Goal: Information Seeking & Learning: Learn about a topic

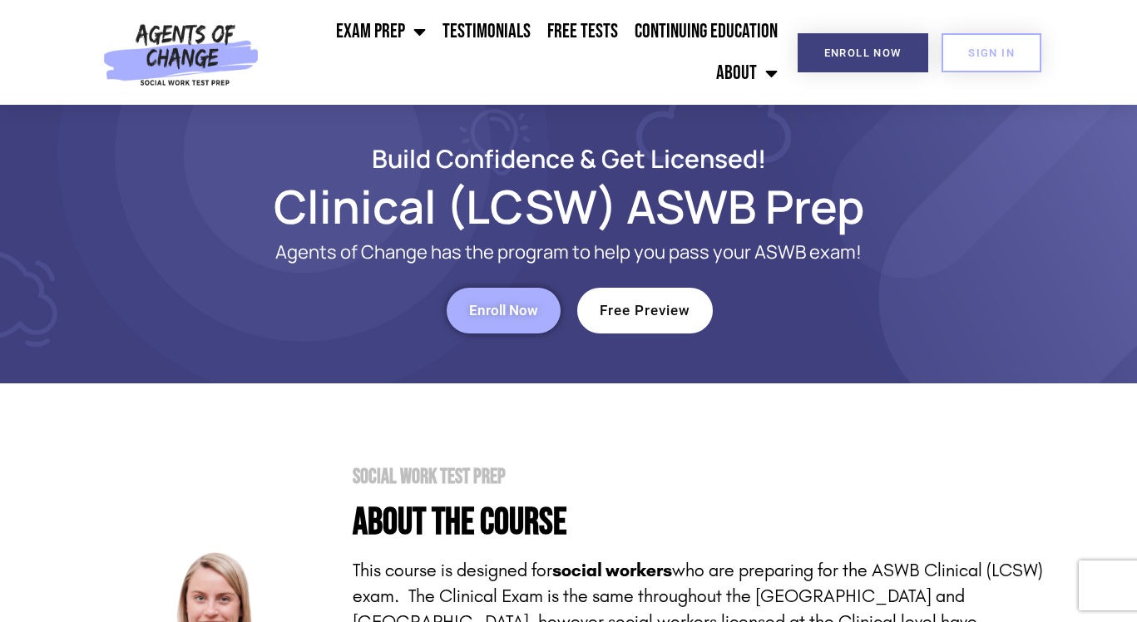
scroll to position [106, 0]
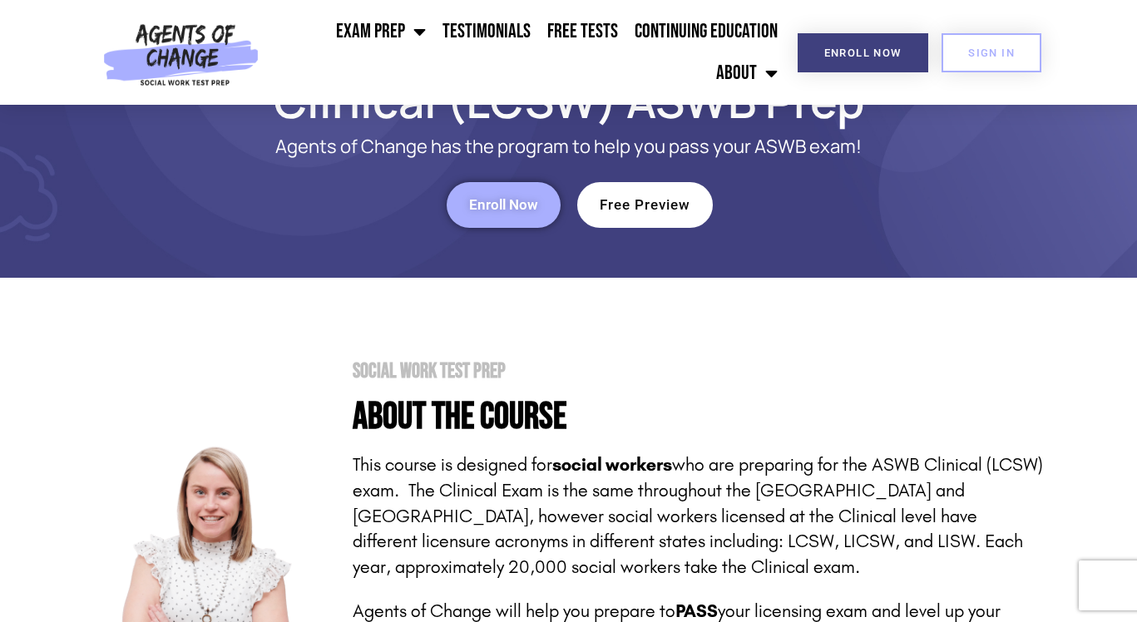
click at [463, 500] on p "This course is designed for social workers who are preparing for the ASWB Clini…" at bounding box center [698, 516] width 690 height 128
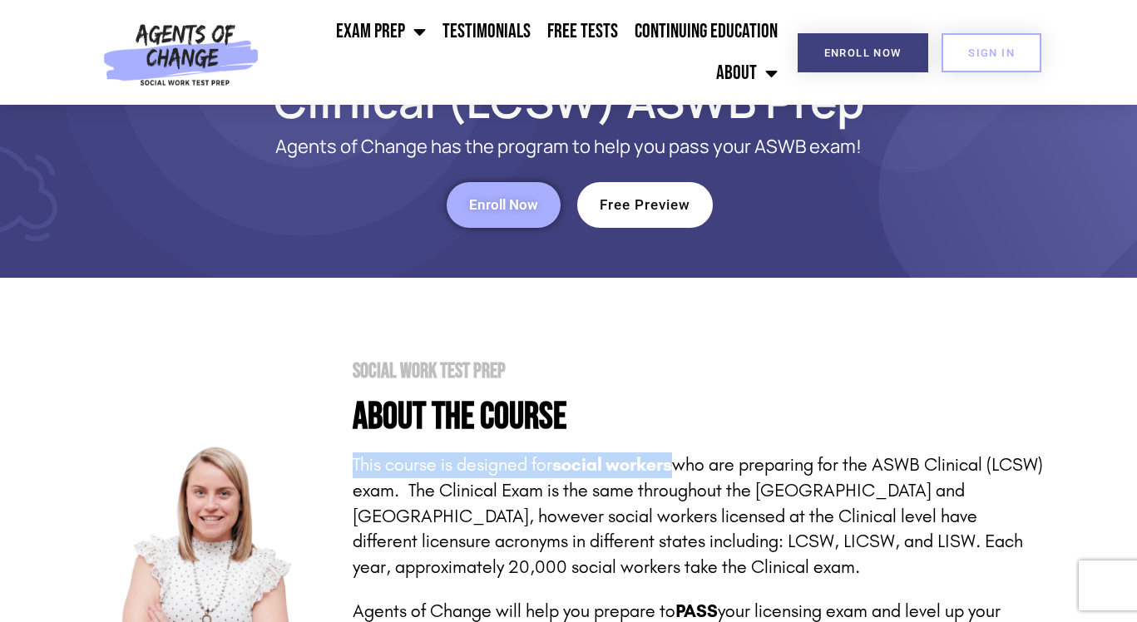
click at [382, 476] on p "This course is designed for social workers who are preparing for the ASWB Clini…" at bounding box center [698, 516] width 690 height 128
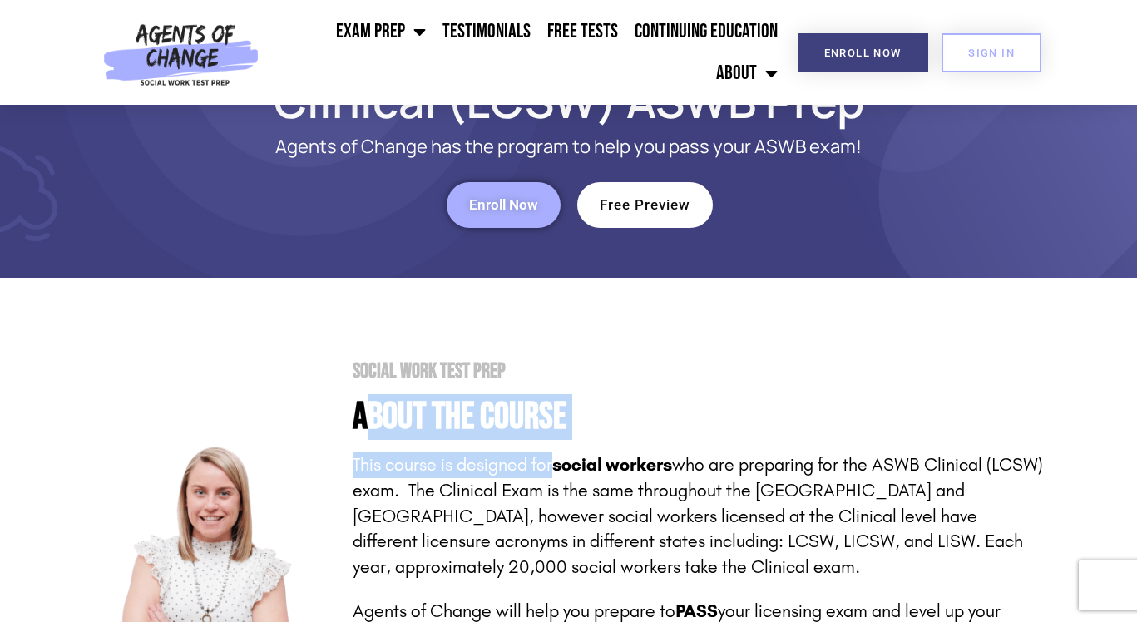
drag, startPoint x: 364, startPoint y: 419, endPoint x: 574, endPoint y: 479, distance: 218.7
click at [574, 479] on div "Social Work Test Prep About the Course This course is designed for social worke…" at bounding box center [687, 588] width 711 height 454
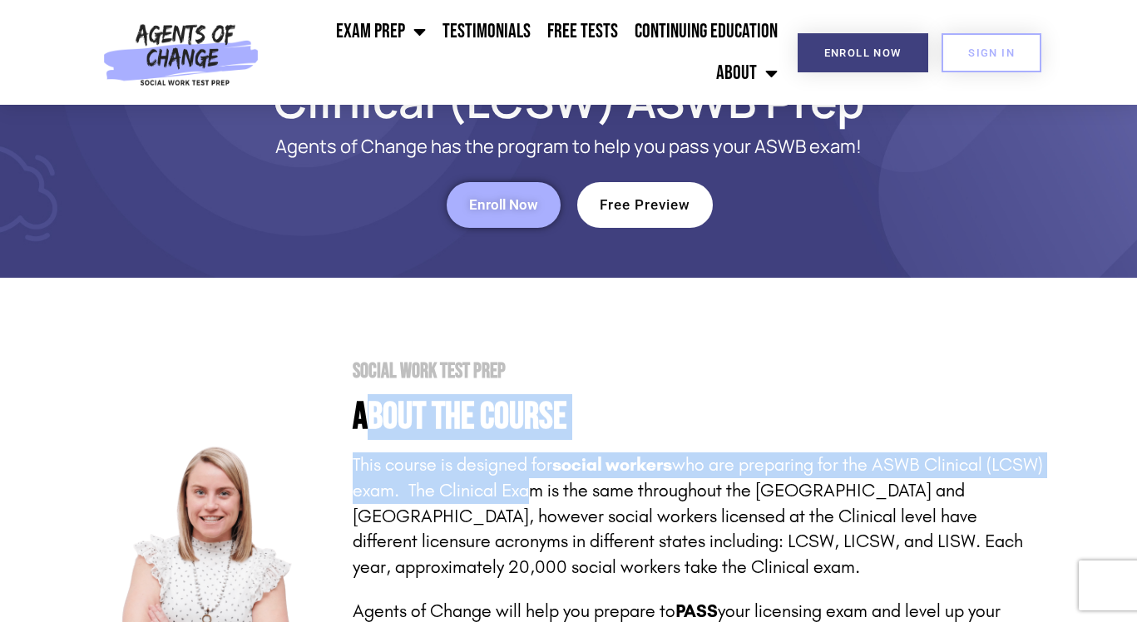
click at [574, 479] on p "This course is designed for social workers who are preparing for the ASWB Clini…" at bounding box center [698, 516] width 690 height 128
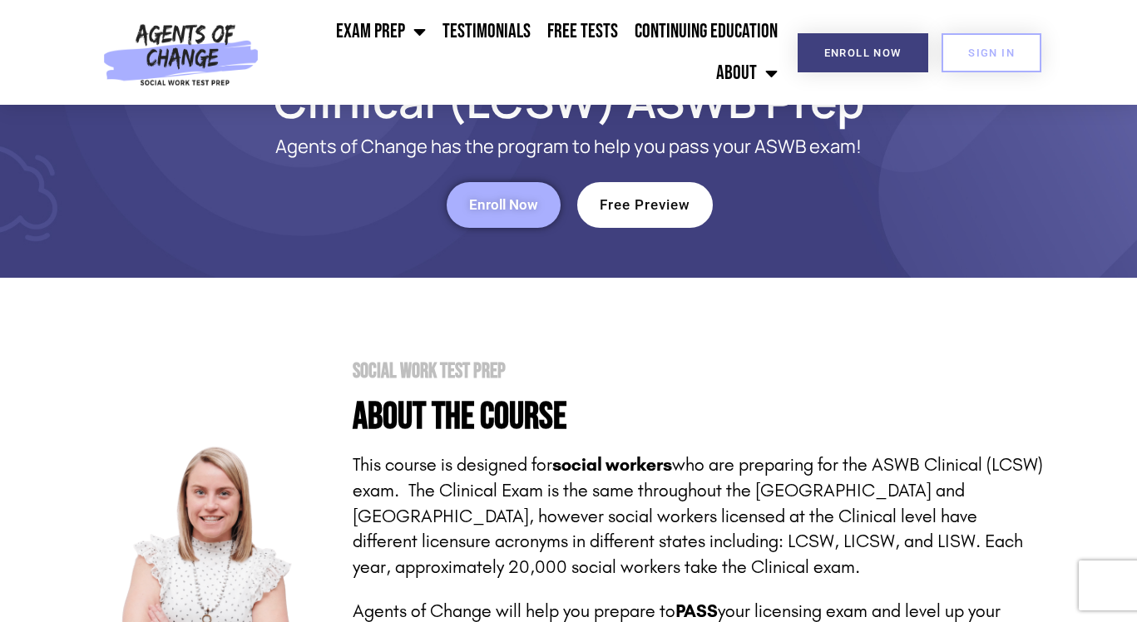
click at [574, 479] on p "This course is designed for social workers who are preparing for the ASWB Clini…" at bounding box center [698, 516] width 690 height 128
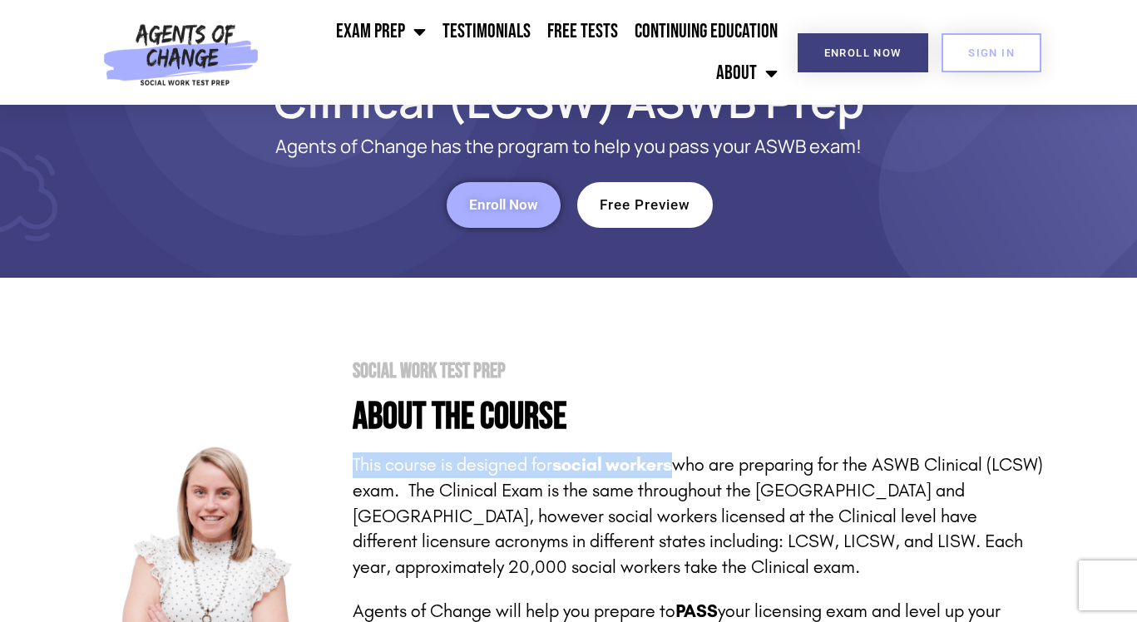
click at [453, 505] on p "This course is designed for social workers who are preparing for the ASWB Clini…" at bounding box center [698, 516] width 690 height 128
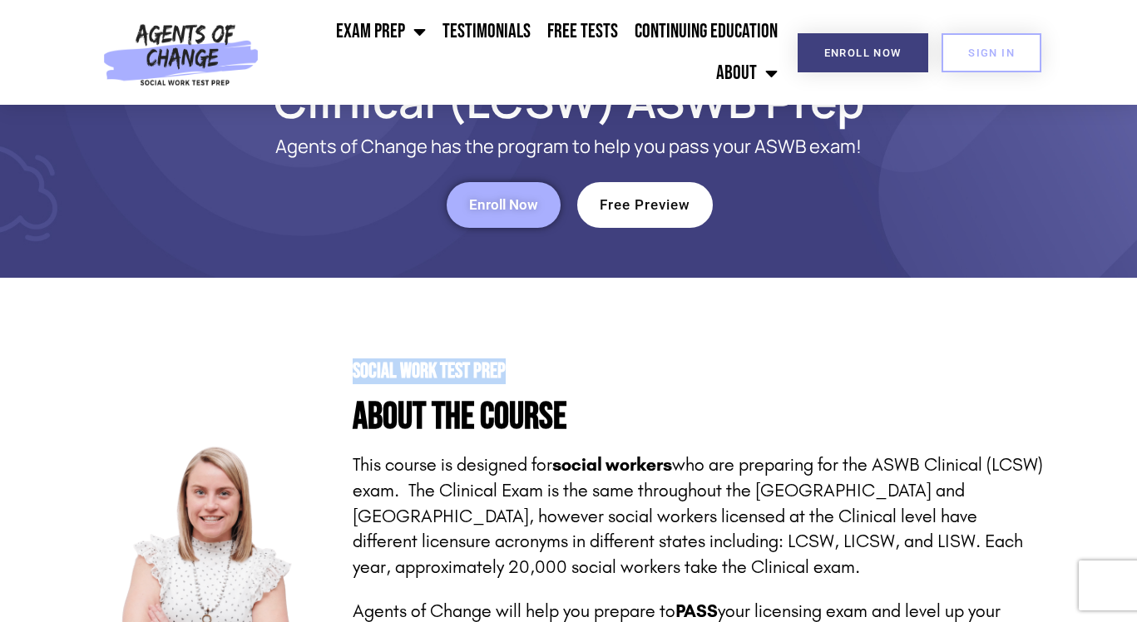
drag, startPoint x: 352, startPoint y: 372, endPoint x: 605, endPoint y: 382, distance: 253.8
click at [600, 382] on div "Social Work Test Prep About the Course This course is designed for social worke…" at bounding box center [687, 588] width 711 height 454
click at [605, 382] on div "Social Work Test Prep About the Course This course is designed for social worke…" at bounding box center [687, 588] width 711 height 454
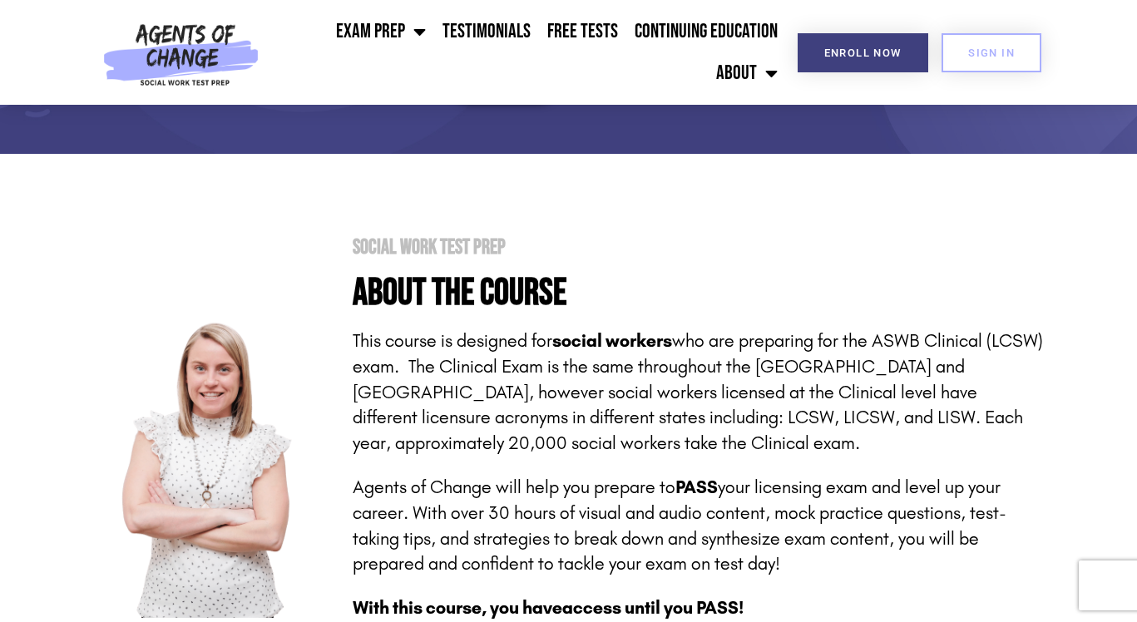
scroll to position [256, 0]
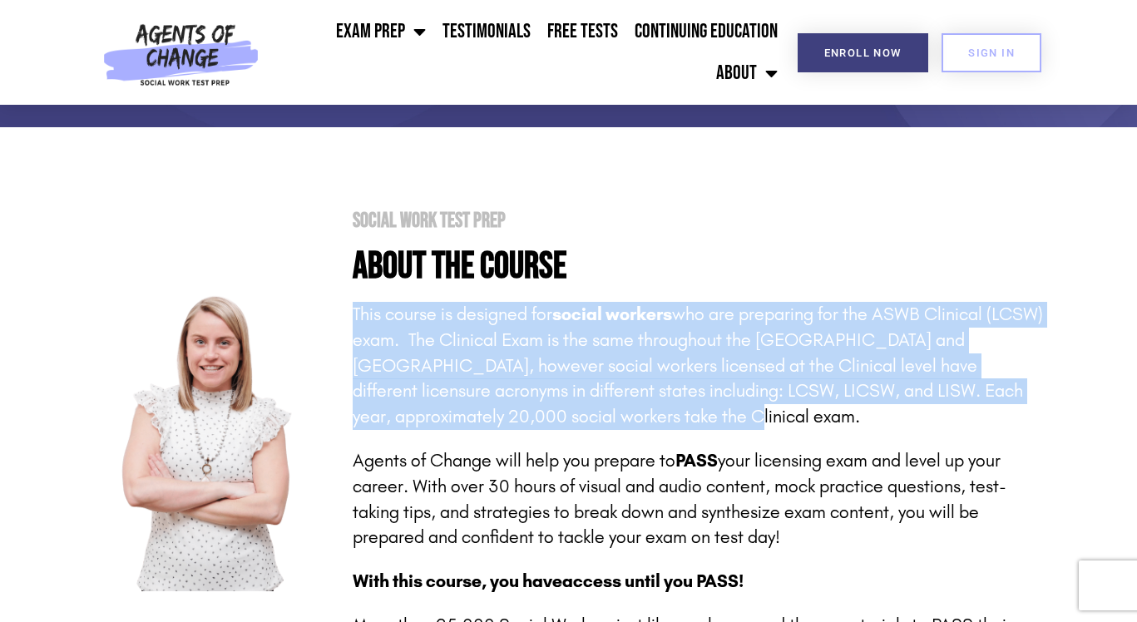
drag, startPoint x: 726, startPoint y: 425, endPoint x: 727, endPoint y: 274, distance: 151.3
click at [727, 278] on div "Social Work Test Prep About the Course This course is designed for social worke…" at bounding box center [687, 437] width 711 height 454
click at [504, 360] on p "This course is designed for social workers who are preparing for the ASWB Clini…" at bounding box center [698, 366] width 690 height 128
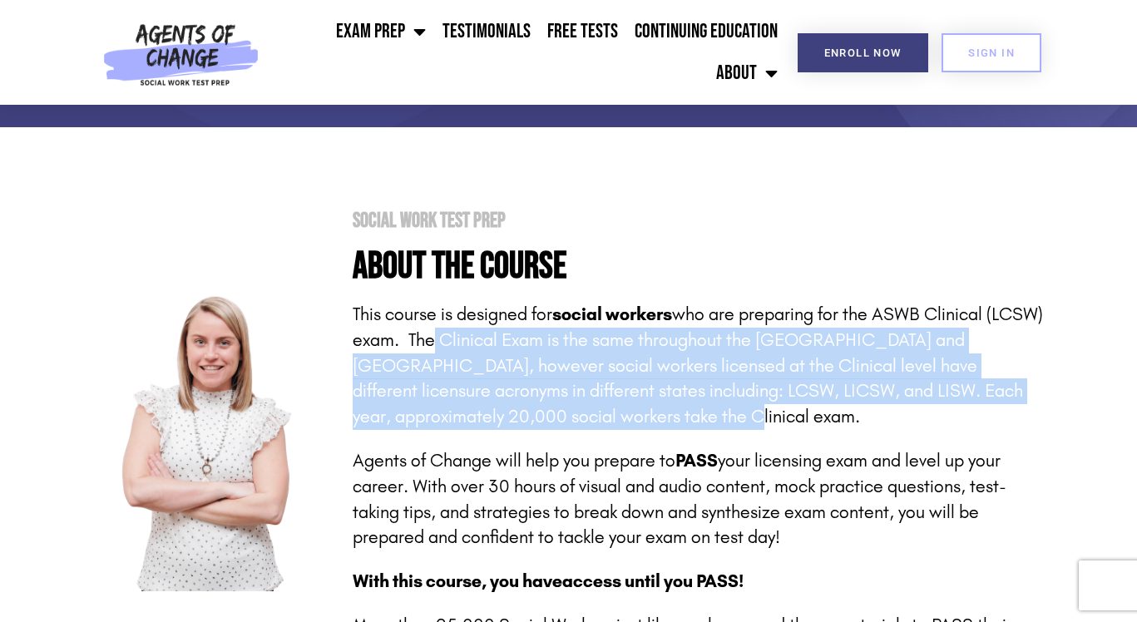
drag, startPoint x: 482, startPoint y: 333, endPoint x: 727, endPoint y: 434, distance: 265.1
click at [725, 432] on div "This course is designed for social workers who are preparing for the ASWB Clini…" at bounding box center [698, 483] width 690 height 362
click at [727, 434] on div "This course is designed for social workers who are preparing for the ASWB Clini…" at bounding box center [698, 483] width 690 height 362
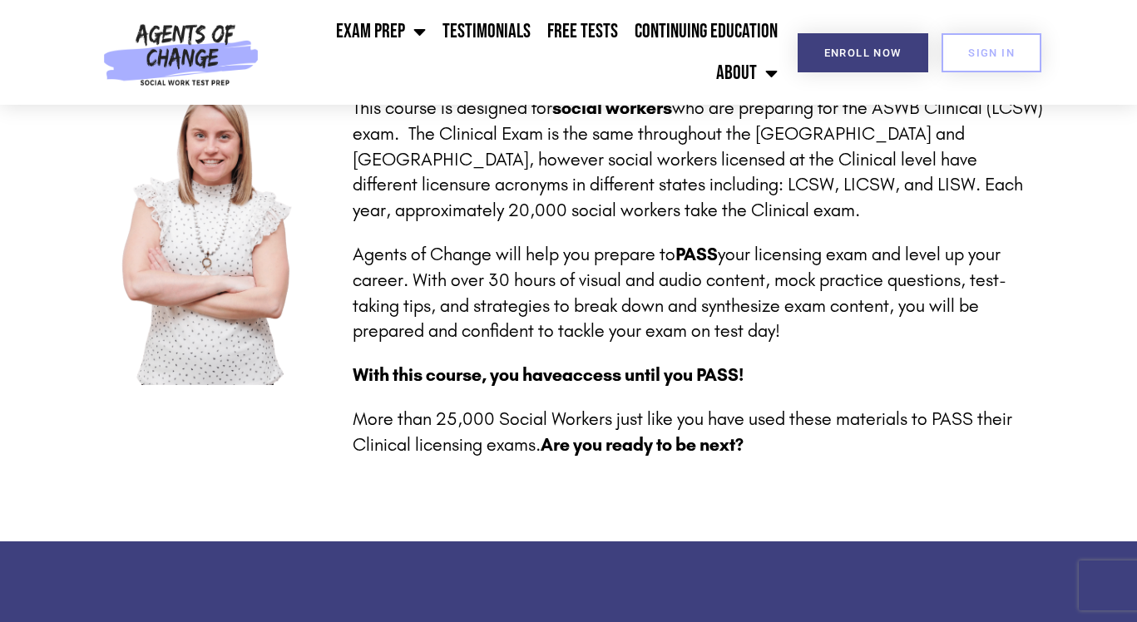
scroll to position [481, 0]
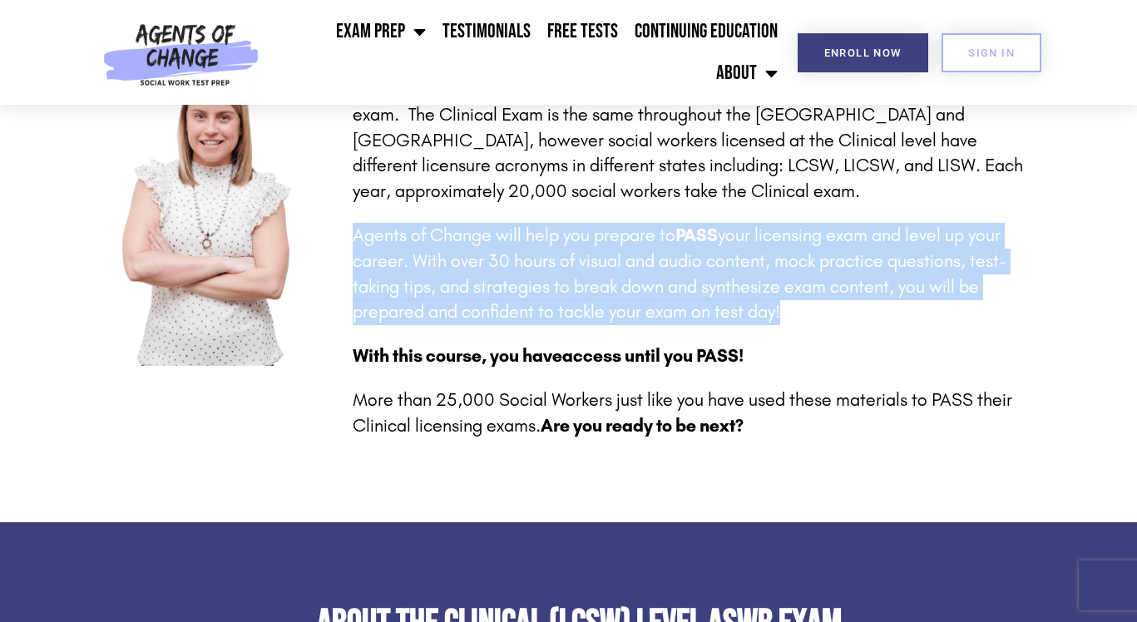
drag, startPoint x: 753, startPoint y: 218, endPoint x: 785, endPoint y: 324, distance: 111.0
click at [784, 323] on div "This course is designed for social workers who are preparing for the ASWB Clini…" at bounding box center [698, 257] width 690 height 362
click at [785, 324] on p "Agents of Change will help you prepare to PASS your licensing exam and level up…" at bounding box center [698, 274] width 690 height 102
drag, startPoint x: 797, startPoint y: 324, endPoint x: 794, endPoint y: 222, distance: 102.3
click at [794, 223] on p "Agents of Change will help you prepare to PASS your licensing exam and level up…" at bounding box center [698, 274] width 690 height 102
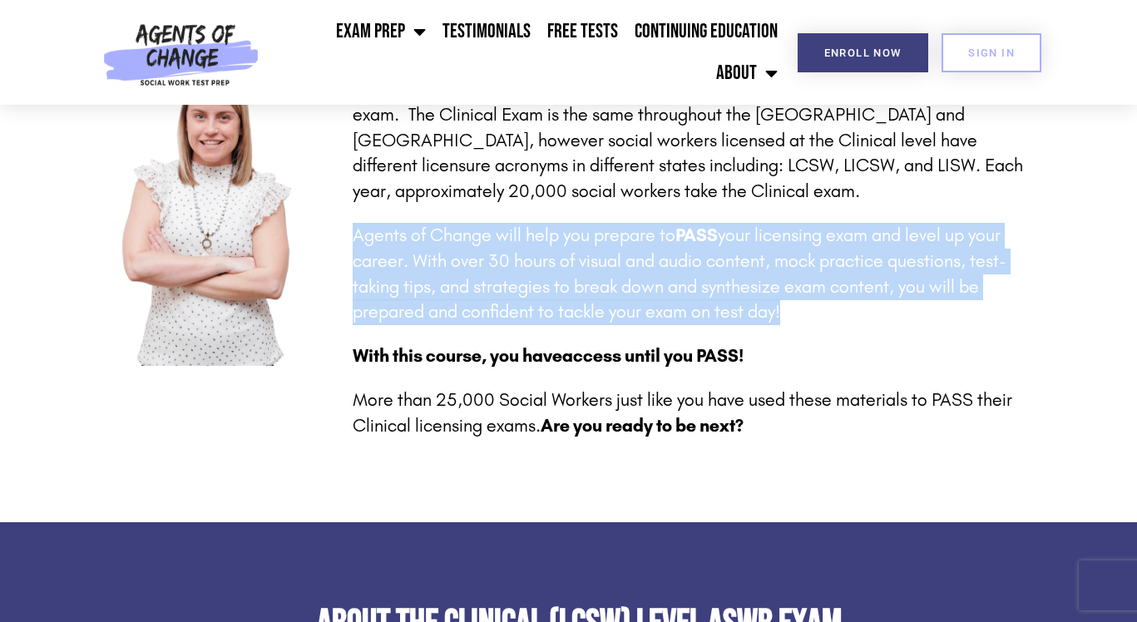
click at [794, 222] on div "This course is designed for social workers who are preparing for the ASWB Clini…" at bounding box center [698, 257] width 690 height 362
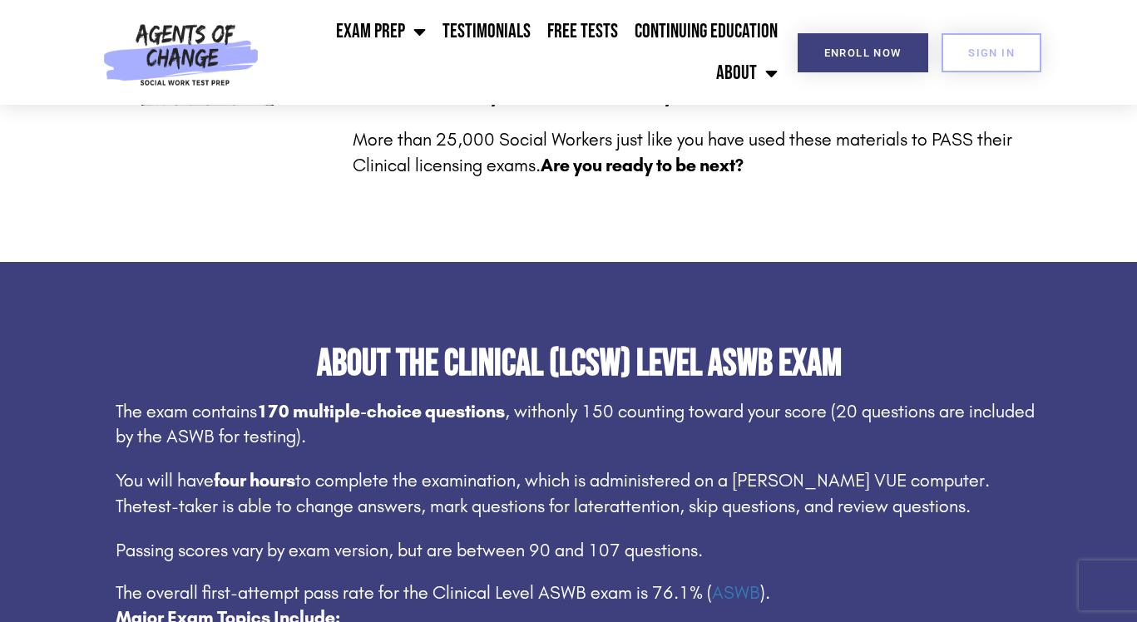
scroll to position [795, 0]
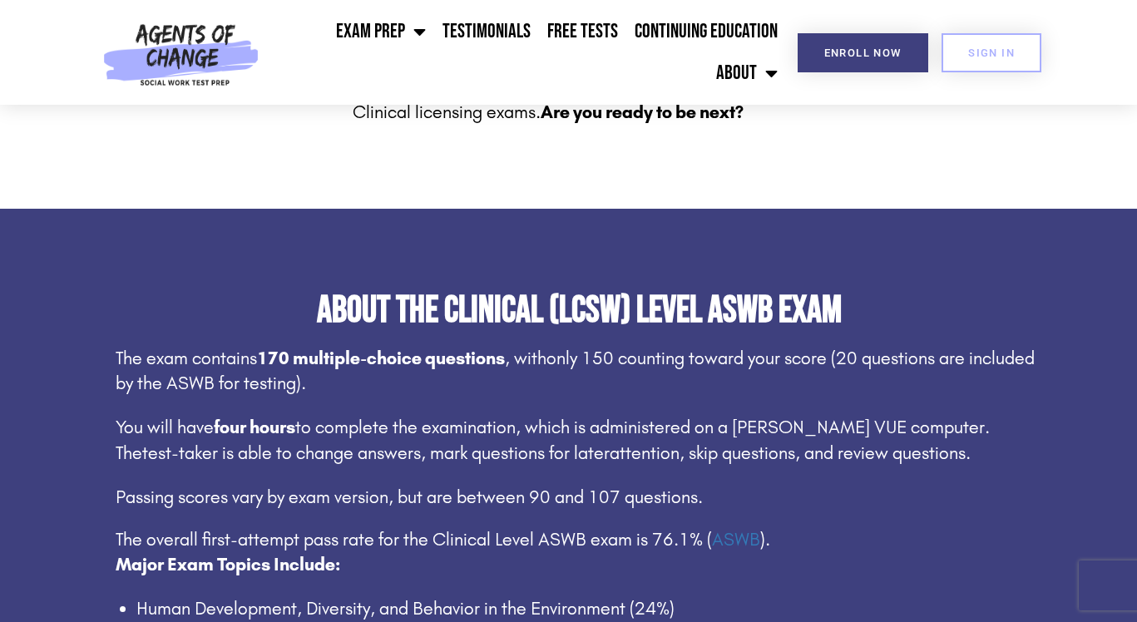
drag, startPoint x: 394, startPoint y: 398, endPoint x: 421, endPoint y: 285, distance: 116.2
click at [417, 292] on div "About the Clinical (LCSW) Level ASWB Exam The exam contains 170 multiple-choice…" at bounding box center [569, 500] width 948 height 416
click at [421, 285] on section "About the Clinical (LCSW) Level ASWB Exam The exam contains 170 multiple-choice…" at bounding box center [568, 500] width 1137 height 582
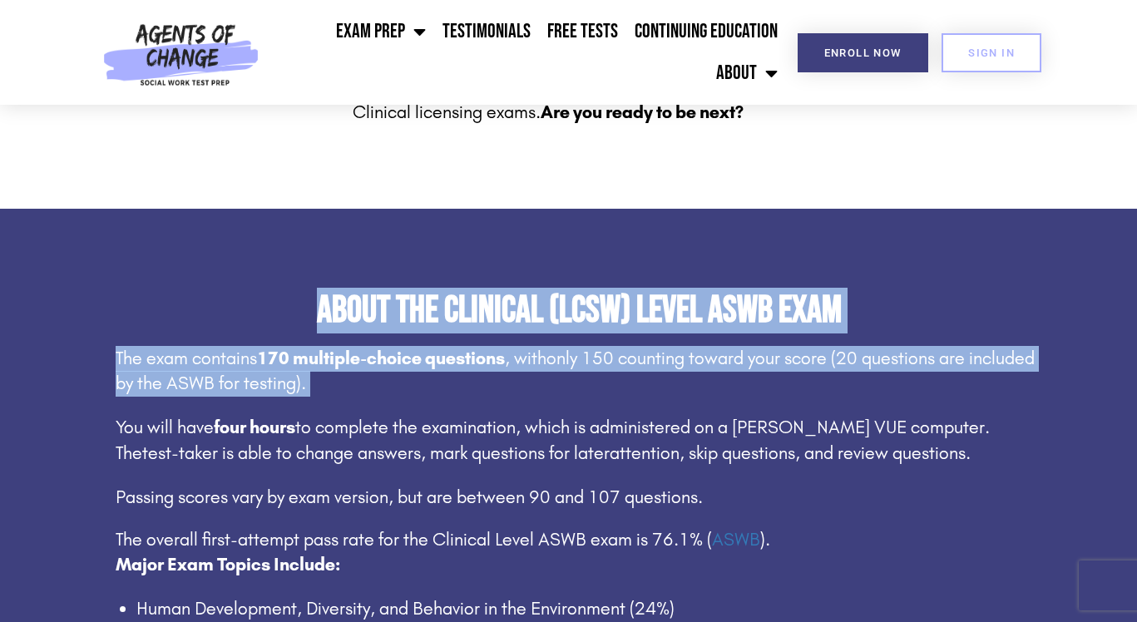
drag, startPoint x: 293, startPoint y: 290, endPoint x: 372, endPoint y: 415, distance: 147.6
click at [372, 415] on section "About the Clinical (LCSW) Level ASWB Exam The exam contains 170 multiple-choice…" at bounding box center [568, 500] width 1137 height 582
click at [372, 415] on div "The exam contains 170 multiple-choice questions , with only 150 counting toward…" at bounding box center [579, 522] width 927 height 353
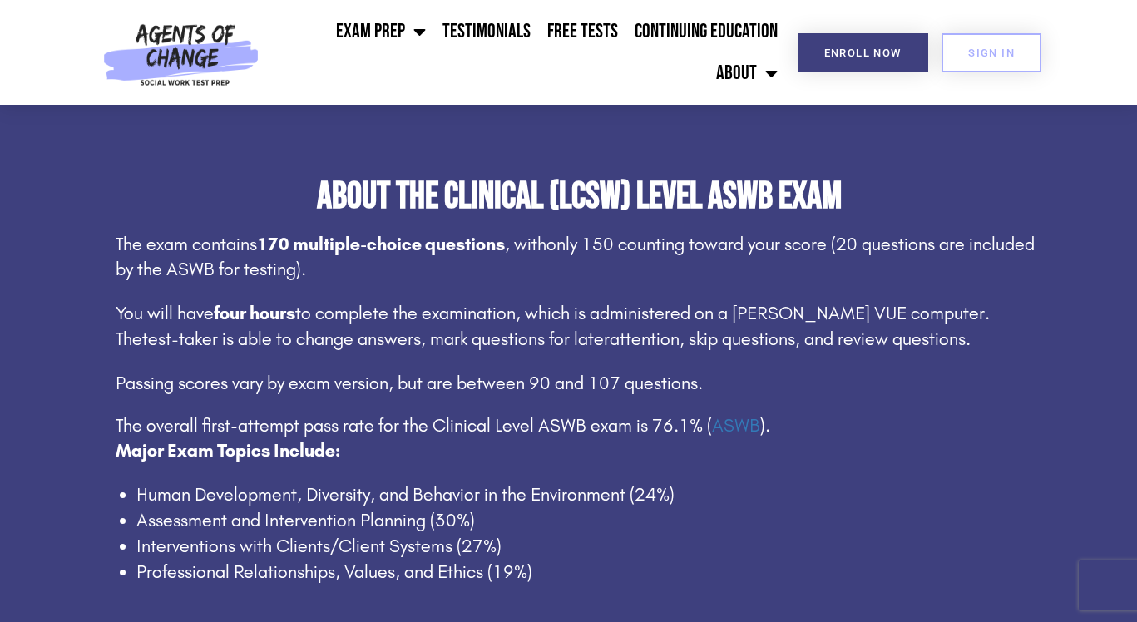
scroll to position [912, 0]
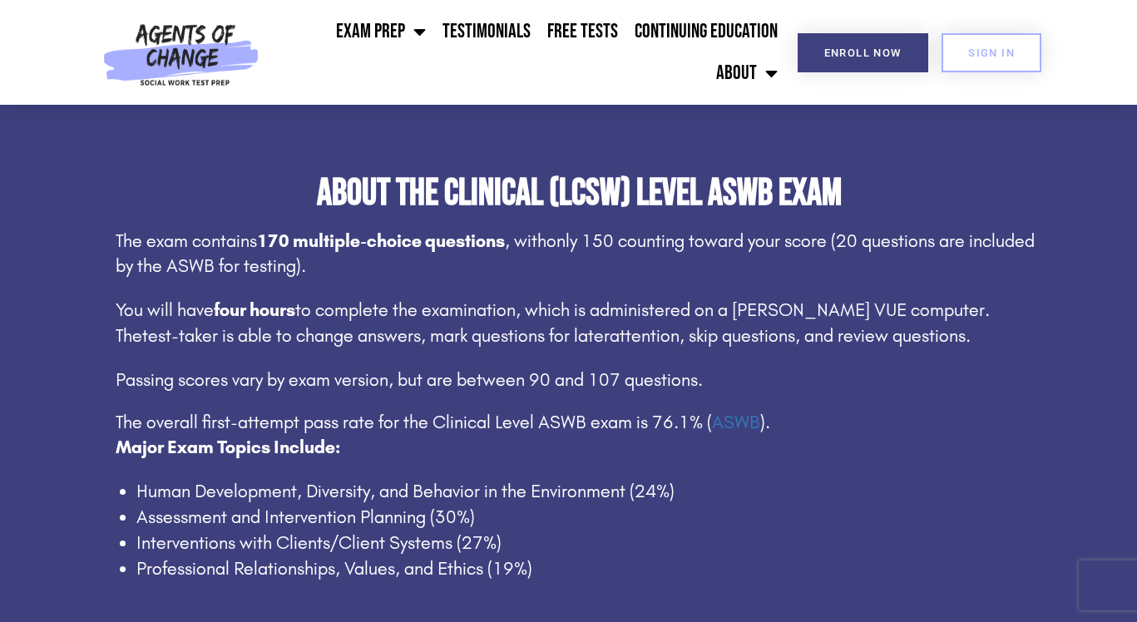
click at [609, 327] on span "attention, skip questions, and review questions." at bounding box center [789, 336] width 361 height 22
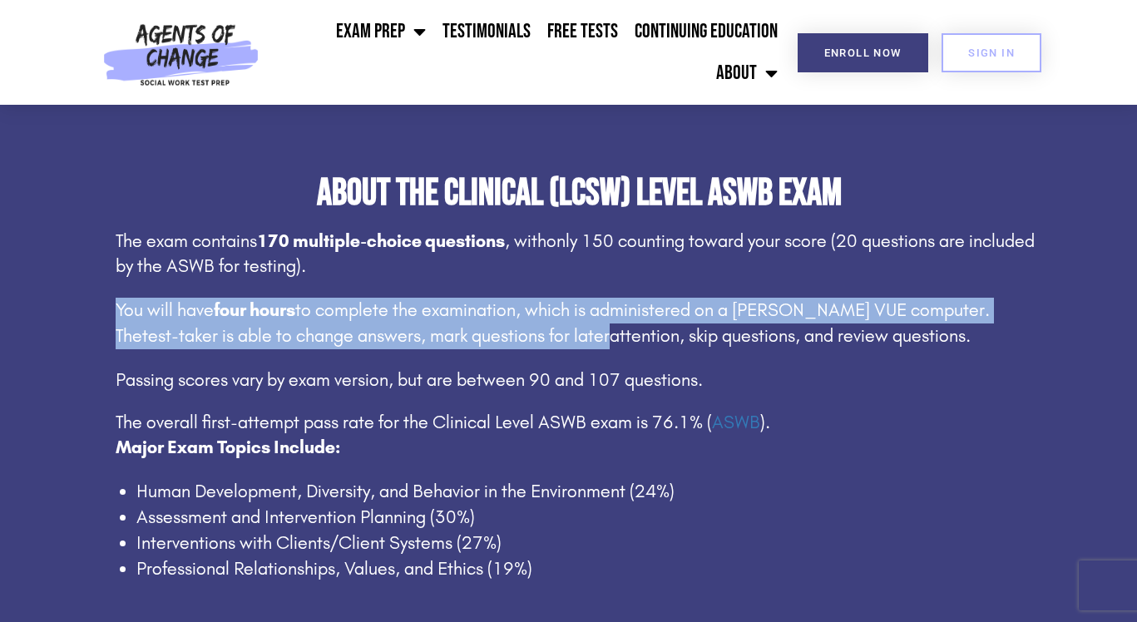
click at [400, 394] on div "The exam contains 170 multiple-choice questions , with only 150 counting toward…" at bounding box center [579, 405] width 927 height 353
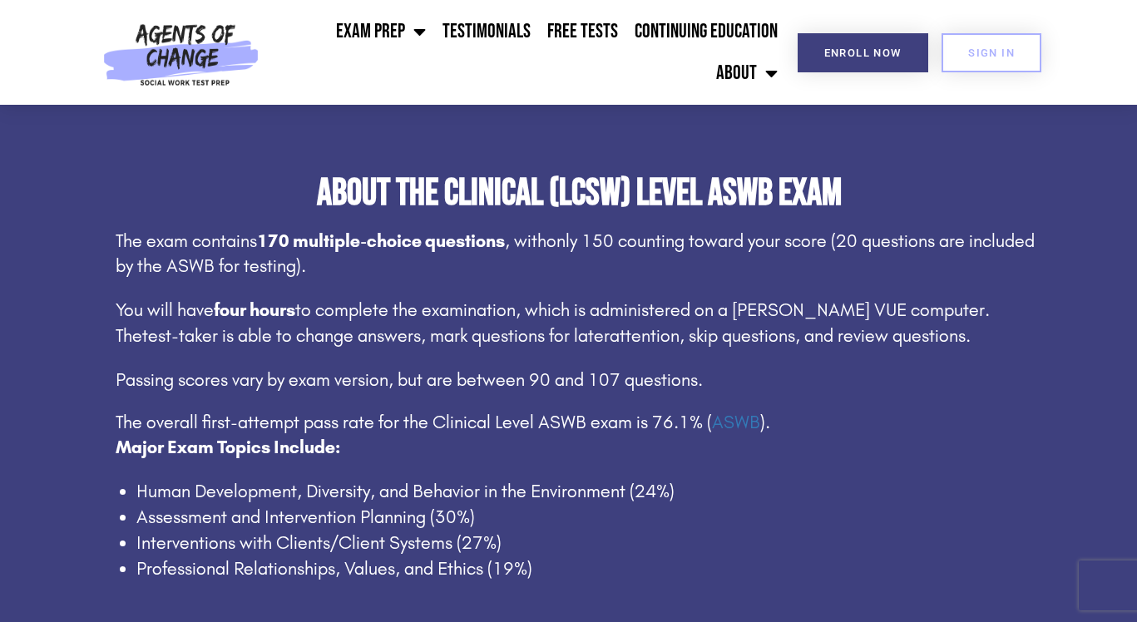
click at [392, 387] on span "Passing scores vary by exam version, but are between 90 and 107 questions." at bounding box center [409, 380] width 587 height 22
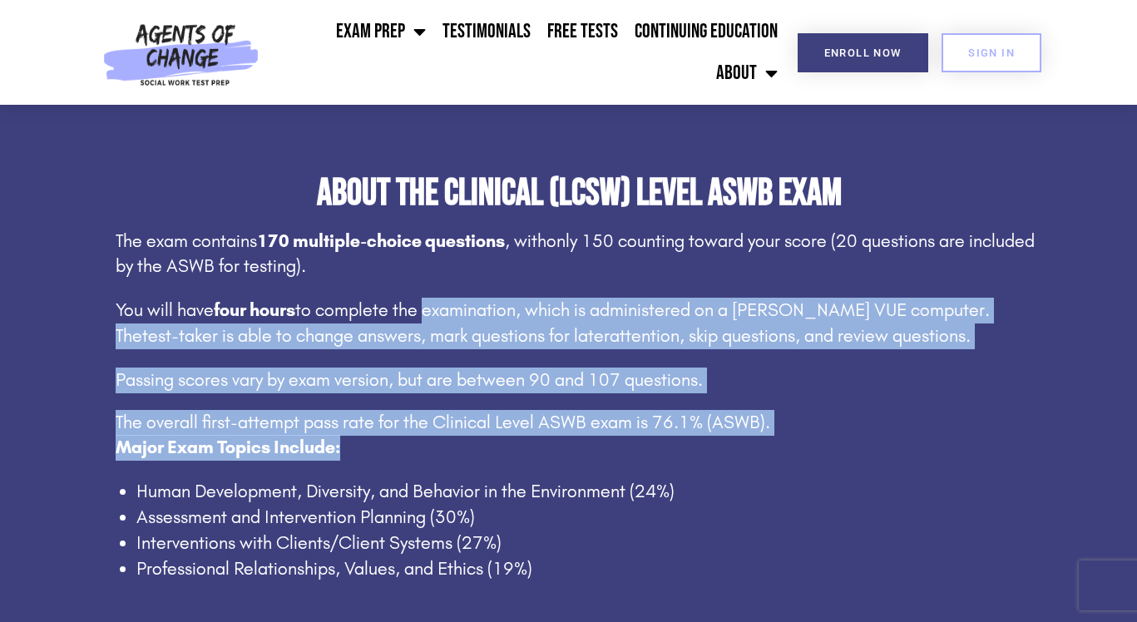
drag, startPoint x: 394, startPoint y: 436, endPoint x: 431, endPoint y: 306, distance: 134.8
click at [429, 308] on div "The exam contains 170 multiple-choice questions , with only 150 counting toward…" at bounding box center [579, 405] width 927 height 353
click at [431, 306] on span "to complete the examination, which is administered on a [PERSON_NAME] VUE compu…" at bounding box center [553, 322] width 874 height 47
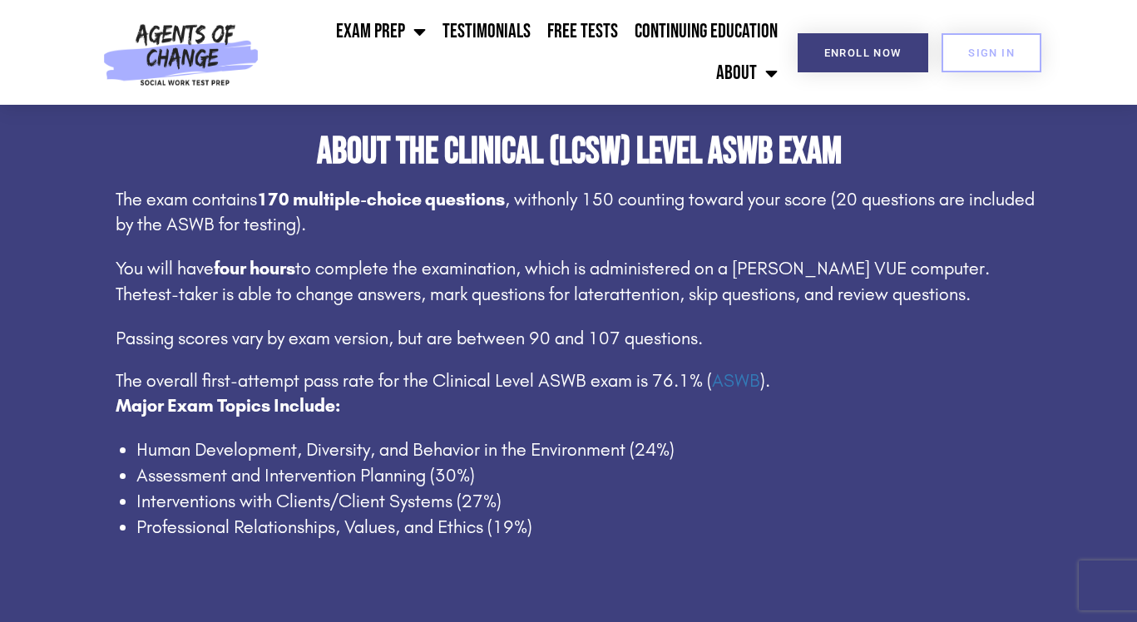
scroll to position [956, 0]
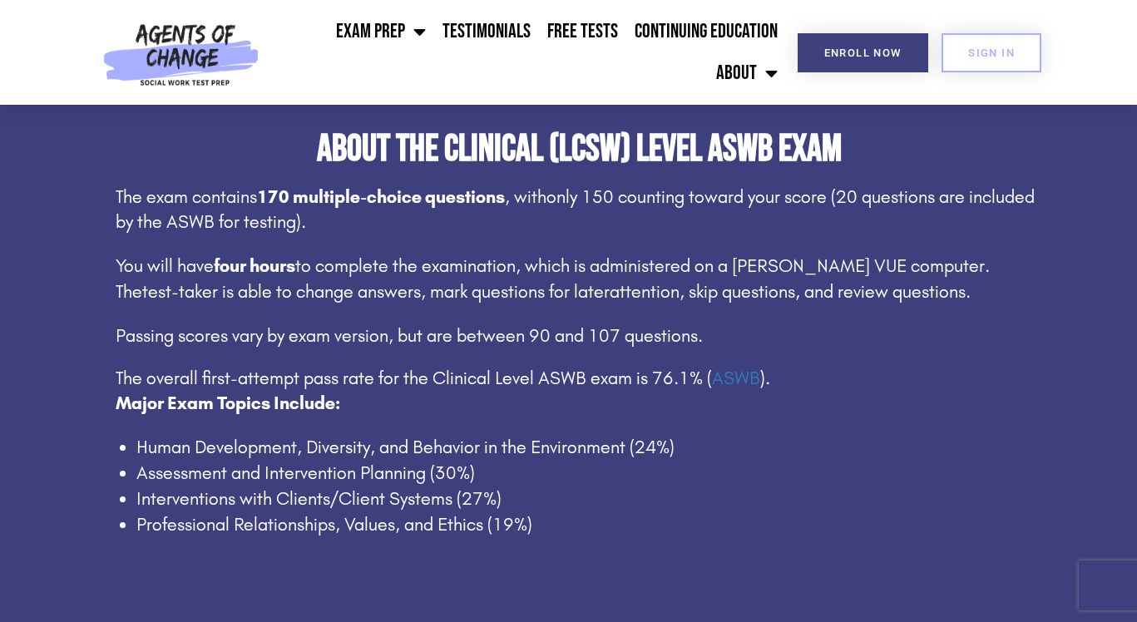
drag, startPoint x: 556, startPoint y: 231, endPoint x: 532, endPoint y: 419, distance: 189.4
click at [534, 418] on div "The exam contains 170 multiple-choice questions , with only 150 counting toward…" at bounding box center [579, 361] width 927 height 353
click at [532, 419] on div "Major Exam Topics Include: Human Development, Diversity, and Behavior in the En…" at bounding box center [579, 464] width 927 height 146
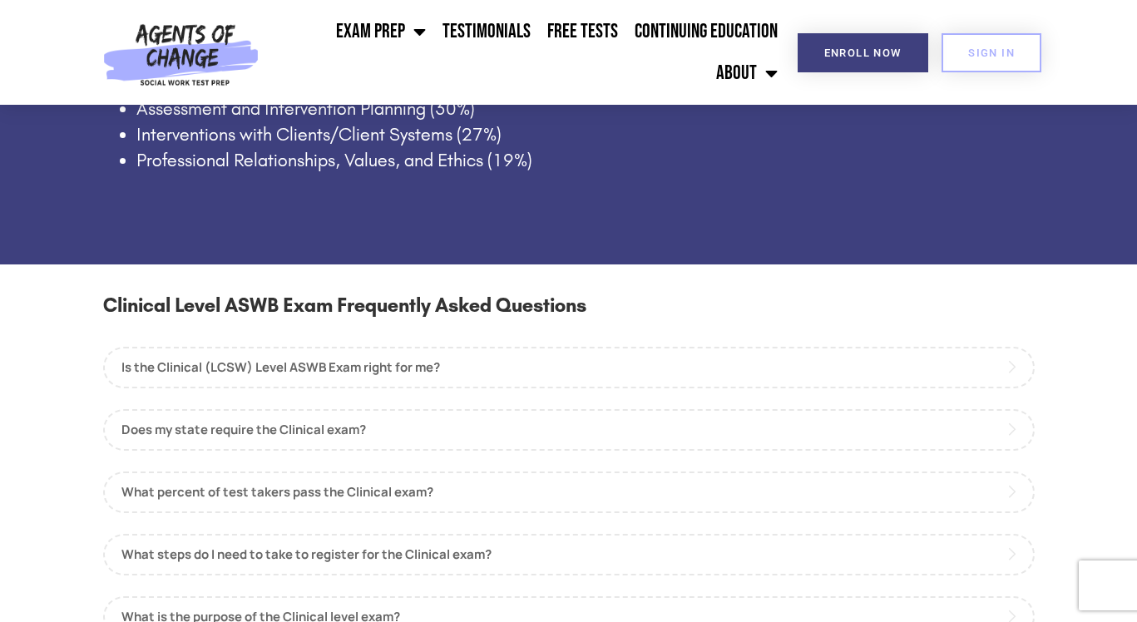
scroll to position [1383, 0]
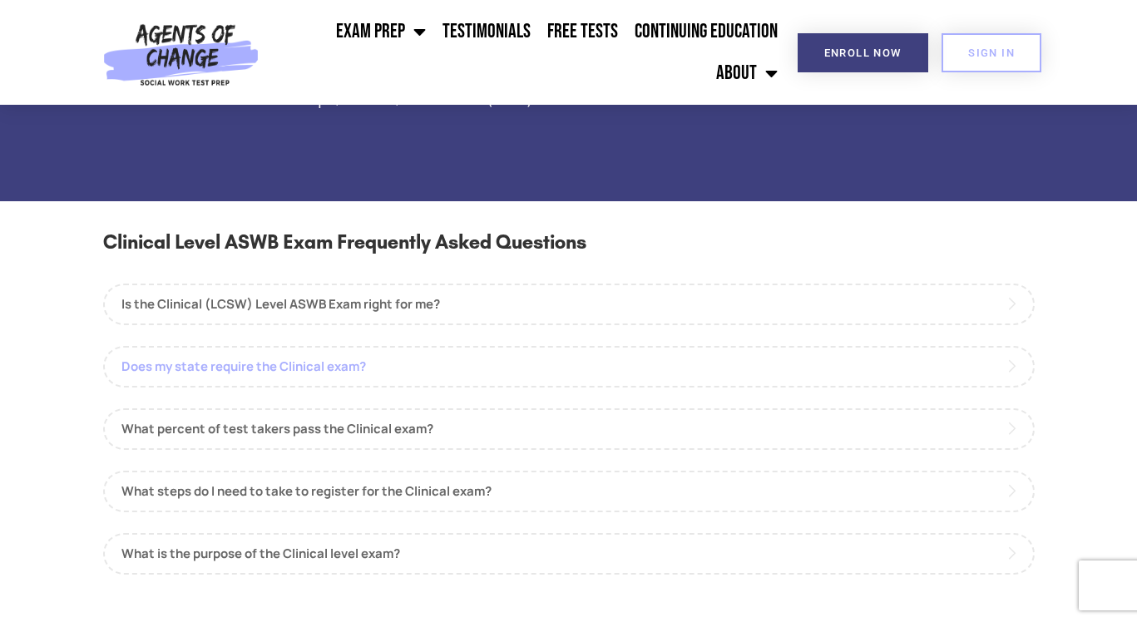
click at [229, 371] on link "Does my state require the Clinical exam?" at bounding box center [568, 367] width 931 height 42
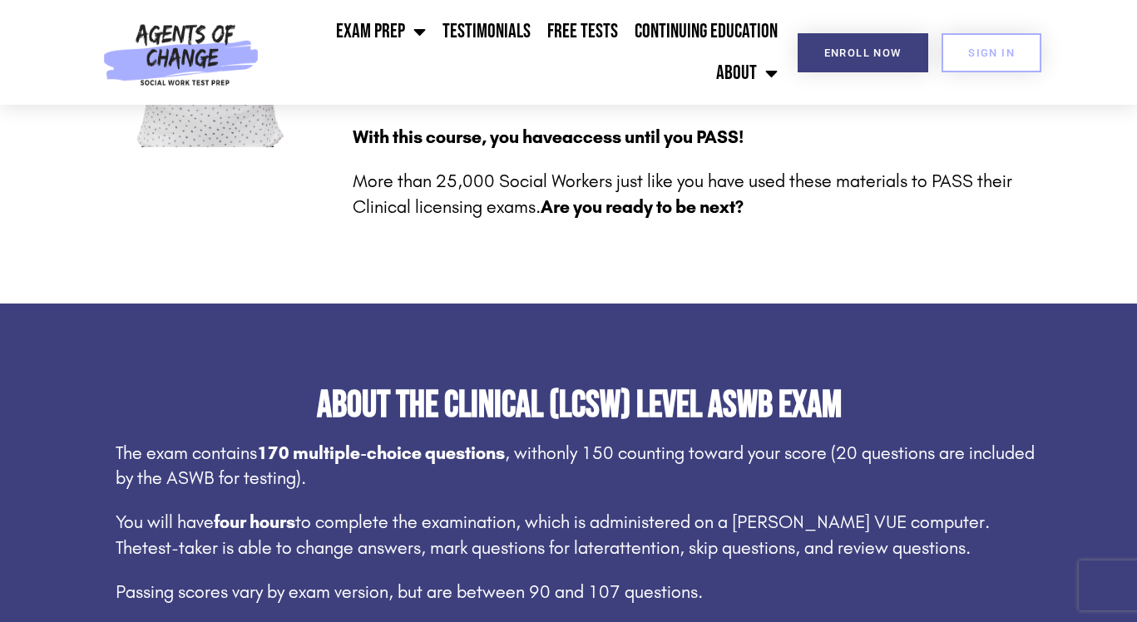
scroll to position [0, 0]
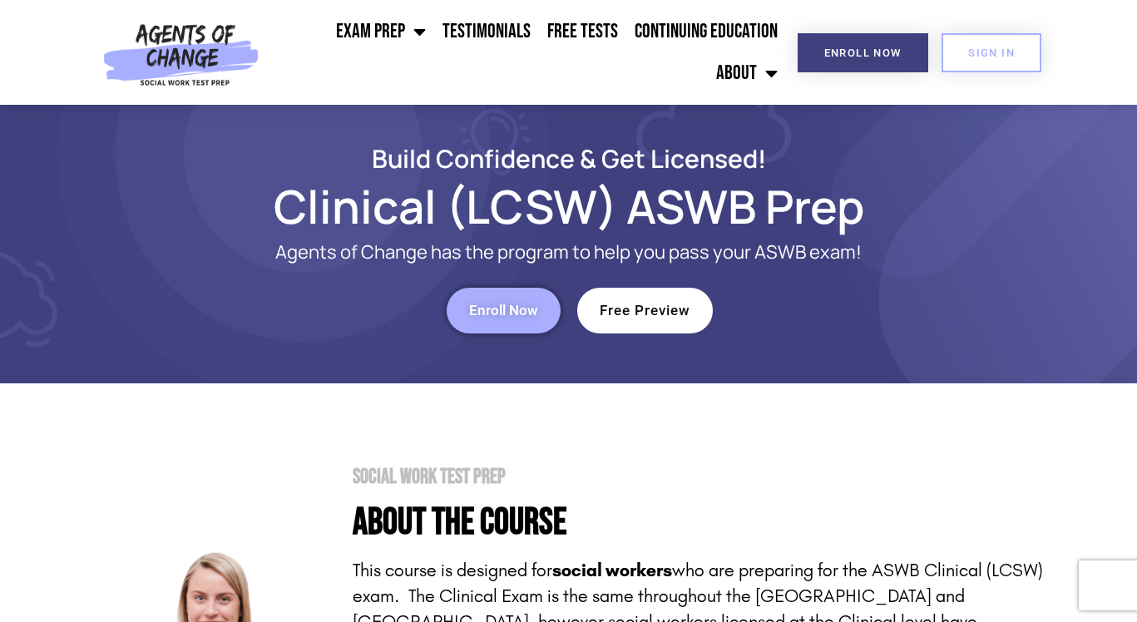
click at [480, 215] on h1 "Clinical (LCSW) ASWB Prep" at bounding box center [569, 206] width 948 height 38
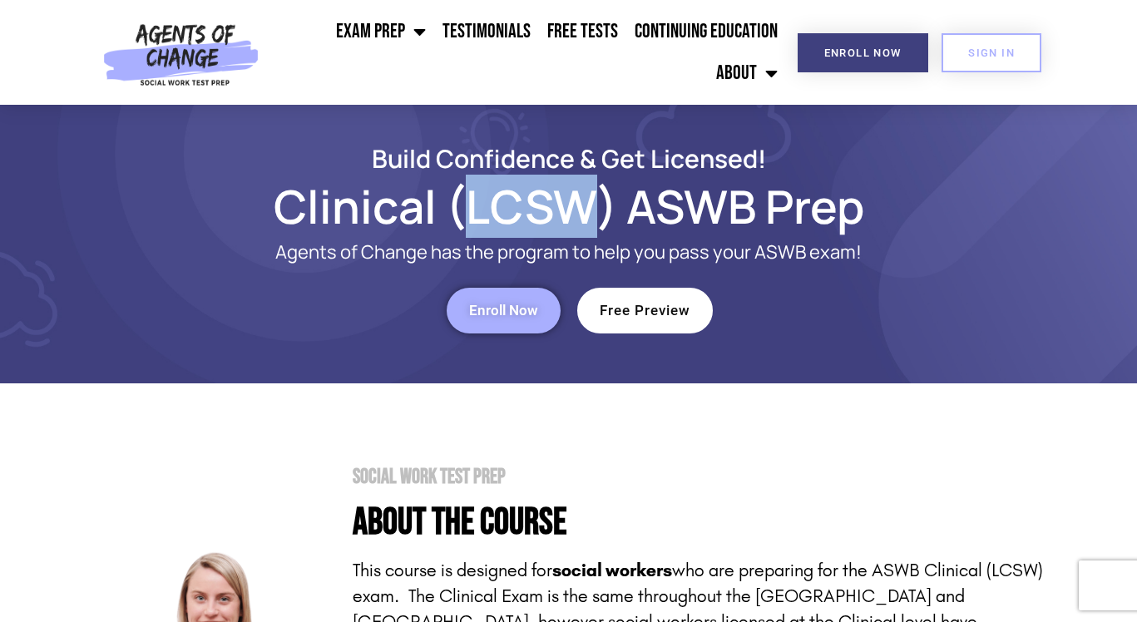
click at [480, 215] on h1 "Clinical (LCSW) ASWB Prep" at bounding box center [569, 206] width 948 height 38
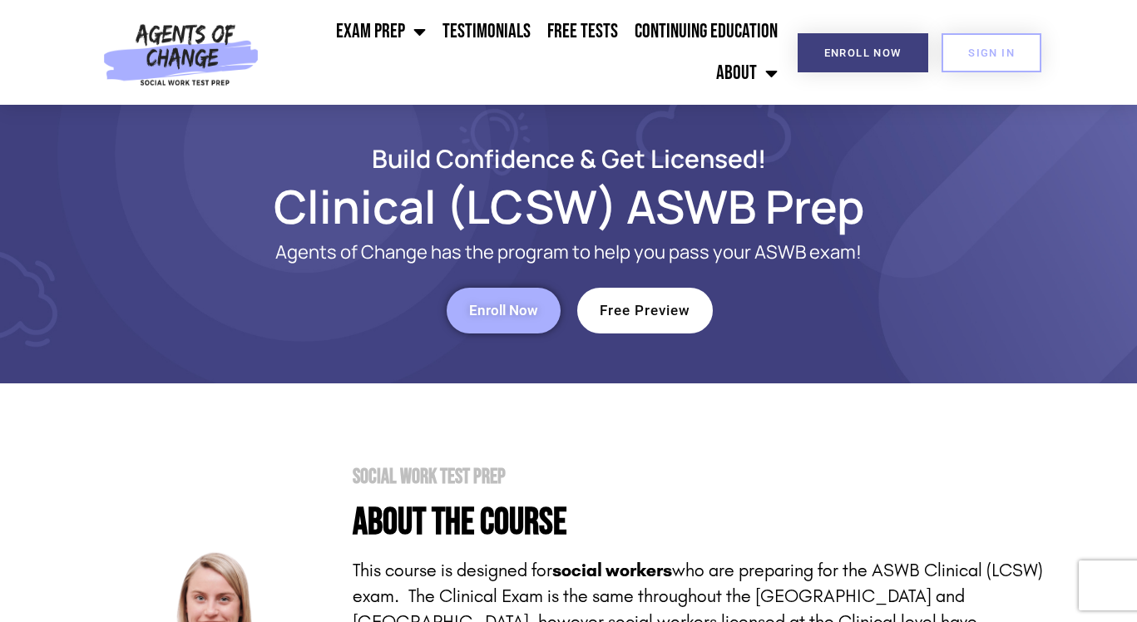
click at [425, 147] on h2 "Build Confidence & Get Licensed!" at bounding box center [569, 158] width 948 height 24
click at [239, 335] on div "Enroll Now" at bounding box center [332, 310] width 474 height 62
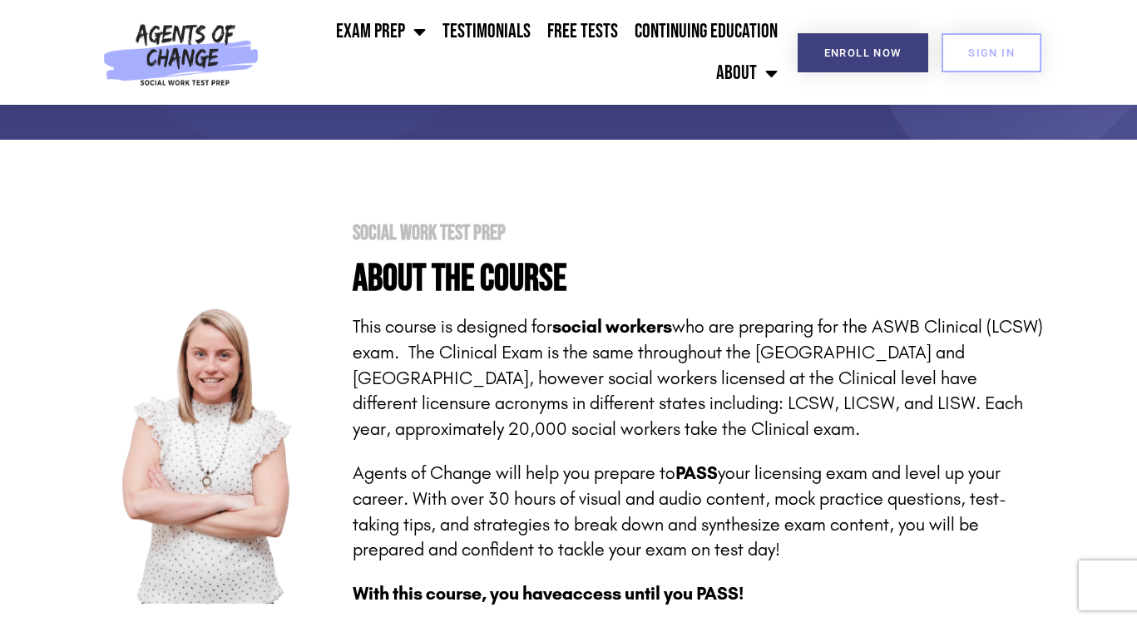
scroll to position [246, 0]
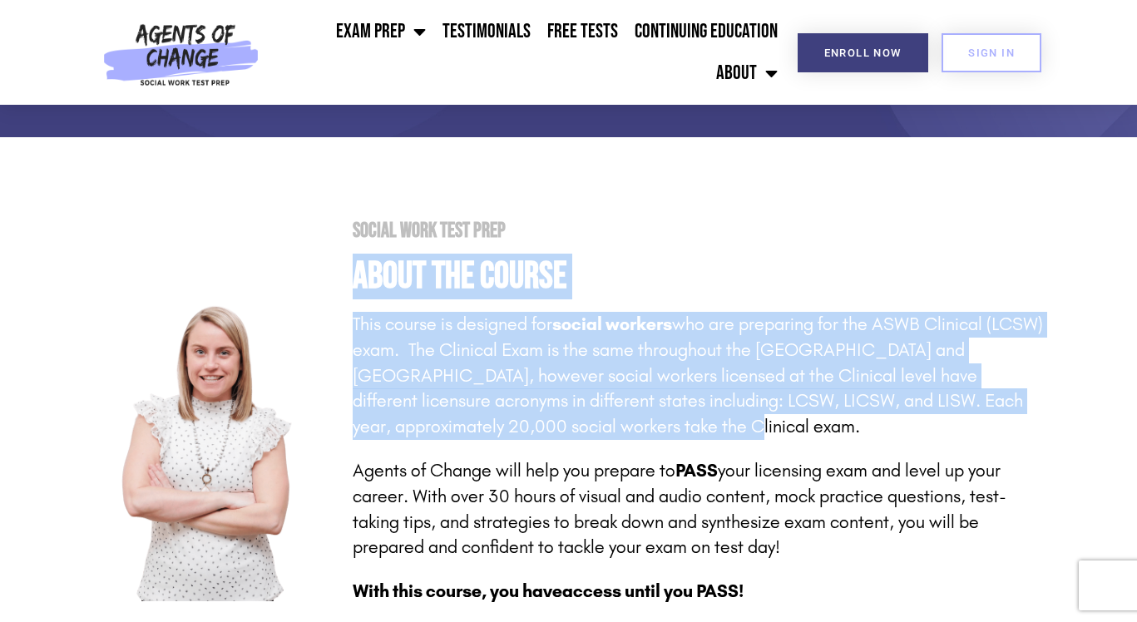
drag, startPoint x: 698, startPoint y: 431, endPoint x: 698, endPoint y: 221, distance: 210.3
click at [698, 223] on div "Social Work Test Prep About the Course This course is designed for social worke…" at bounding box center [687, 447] width 711 height 454
click at [555, 397] on p "This course is designed for social workers who are preparing for the ASWB Clini…" at bounding box center [698, 376] width 690 height 128
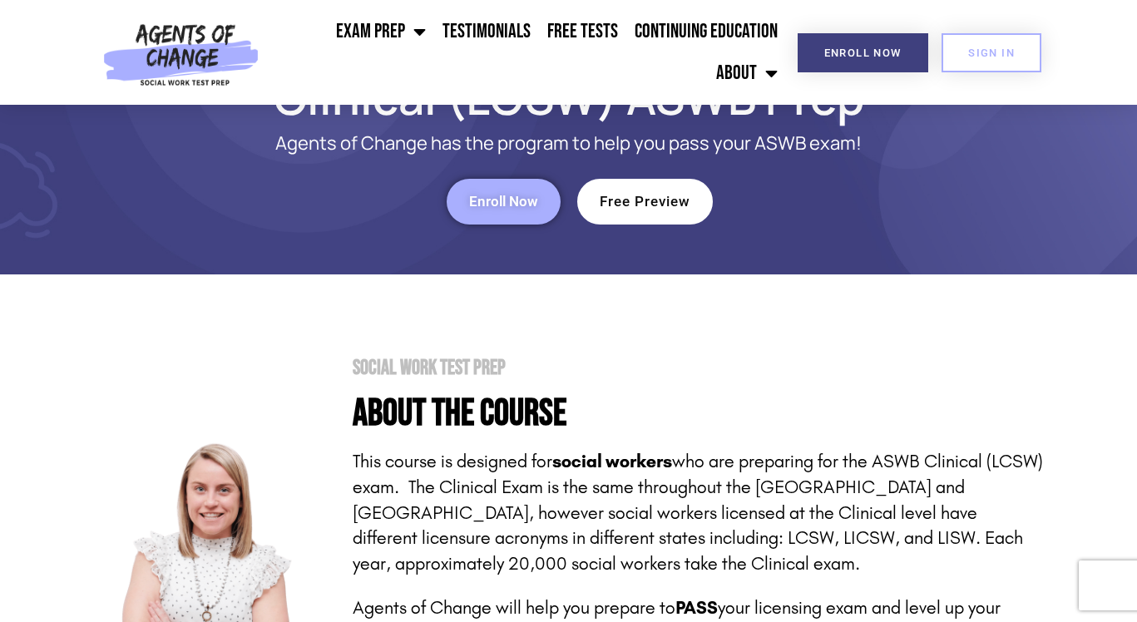
scroll to position [0, 0]
